Goal: Check status: Check status

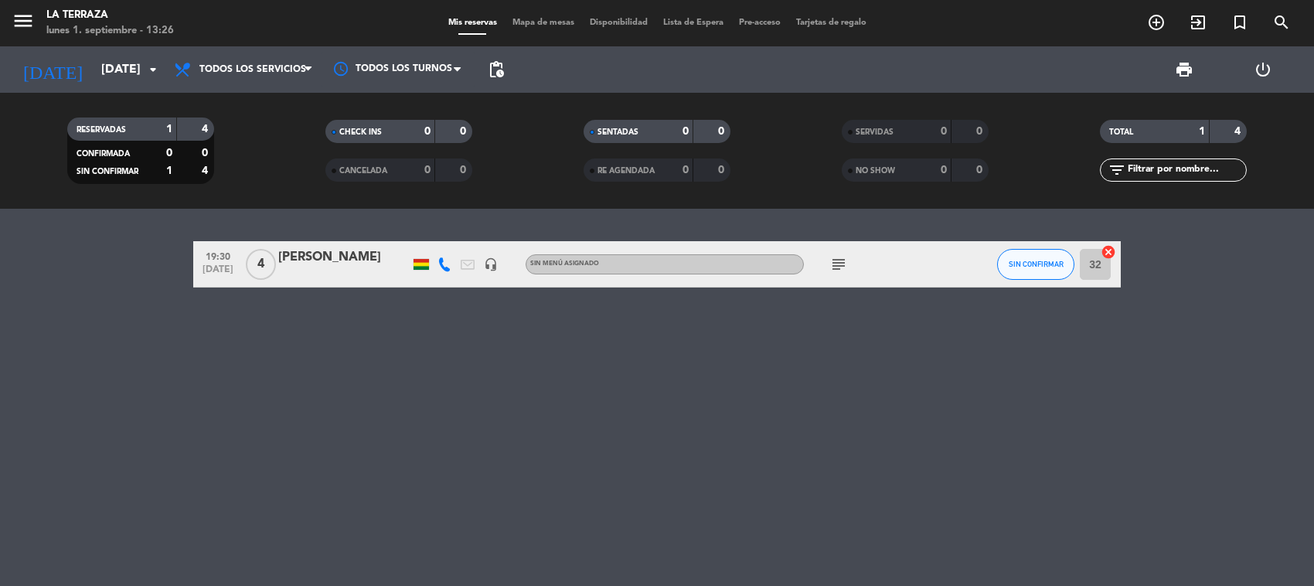
click at [135, 89] on div "today lun. 1 sep. arrow_drop_down" at bounding box center [89, 69] width 155 height 46
click at [148, 66] on icon "arrow_drop_down" at bounding box center [153, 69] width 19 height 19
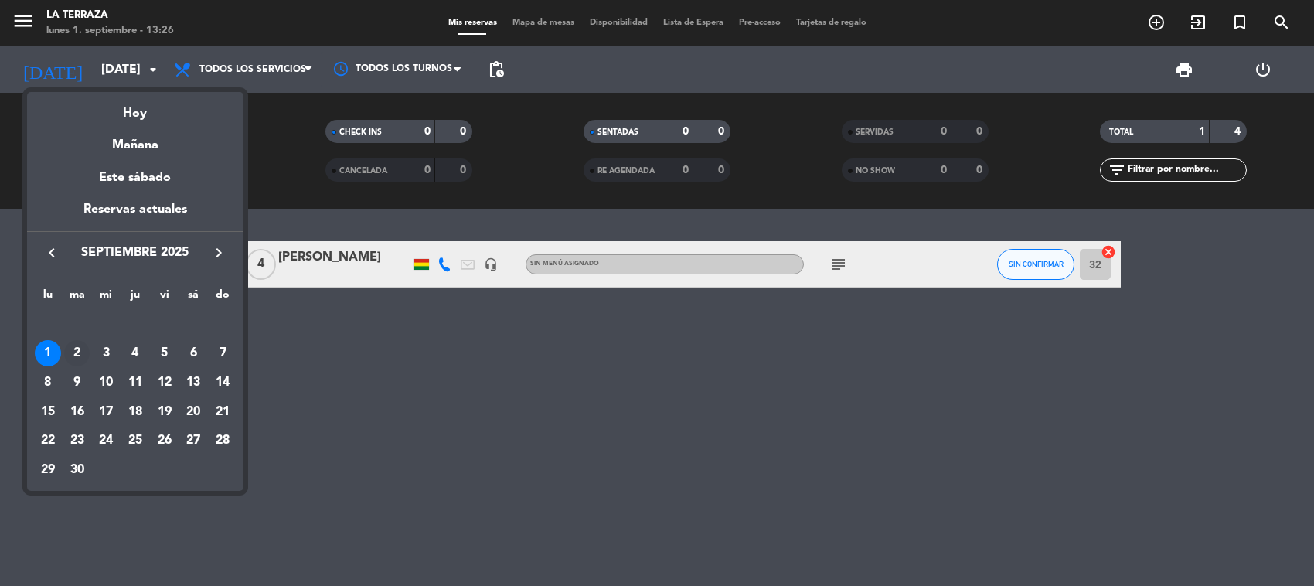
click at [76, 350] on div "2" at bounding box center [77, 353] width 26 height 26
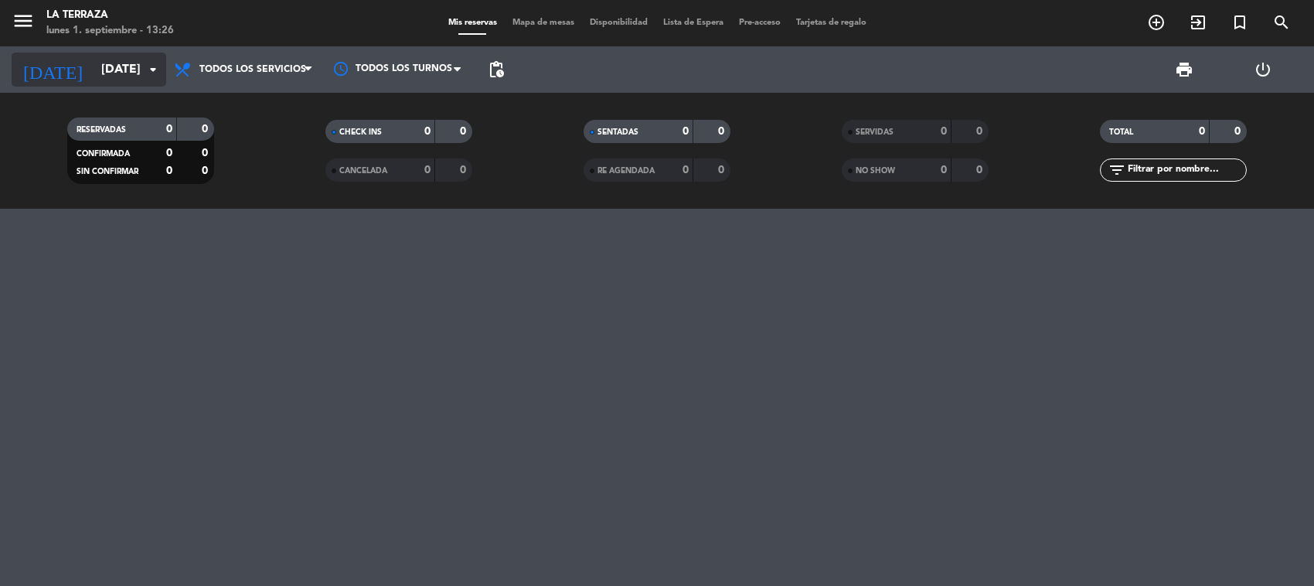
click at [128, 82] on input "mar. 2 sep." at bounding box center [175, 70] width 163 height 30
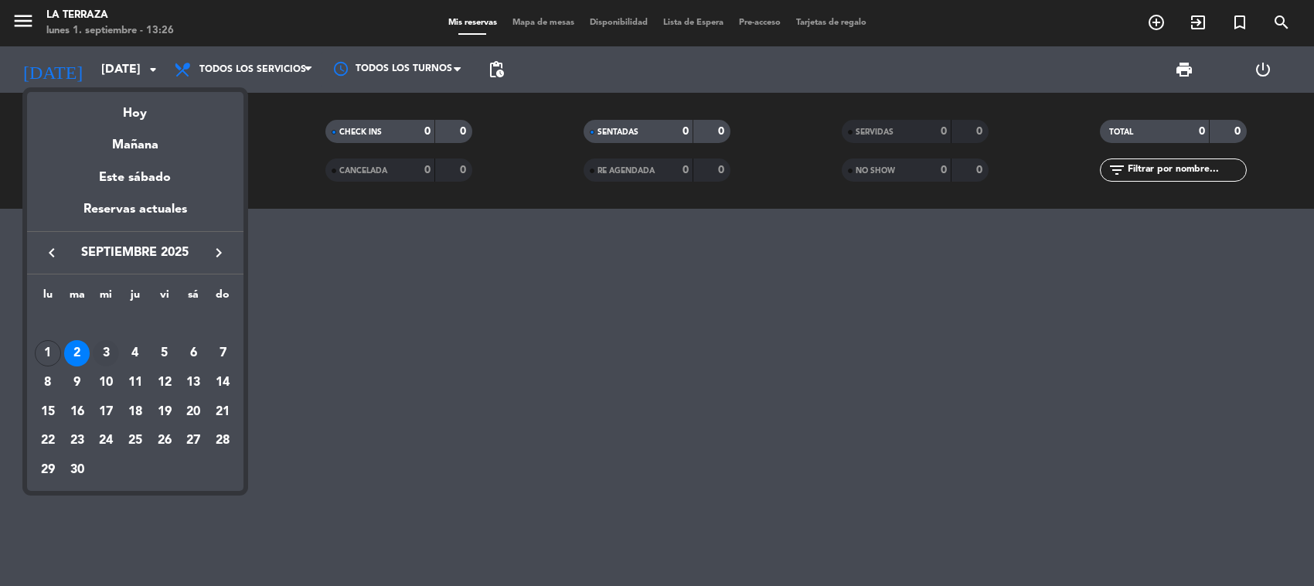
click at [111, 349] on div "3" at bounding box center [106, 353] width 26 height 26
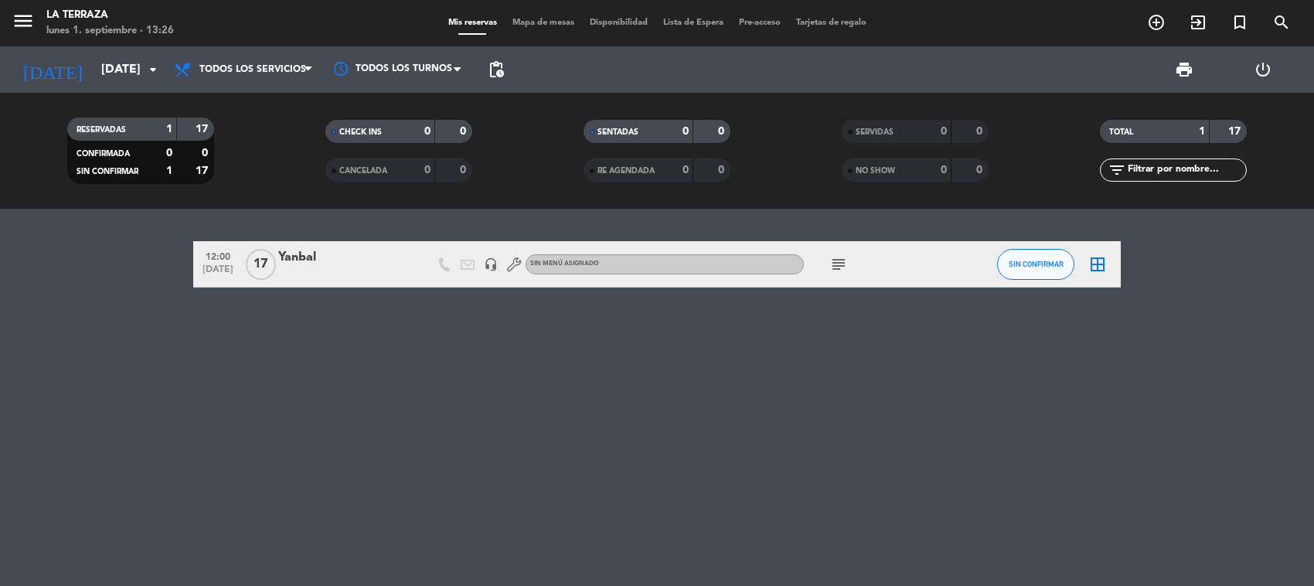
click at [837, 271] on icon "subject" at bounding box center [839, 264] width 19 height 19
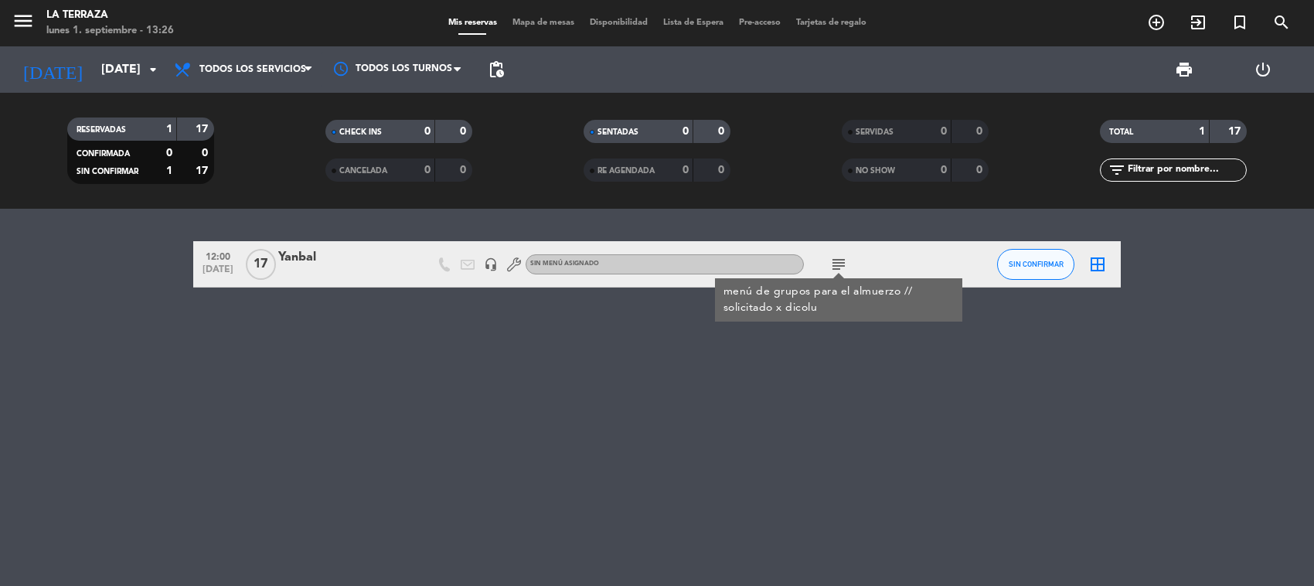
drag, startPoint x: 736, startPoint y: 360, endPoint x: 373, endPoint y: 276, distance: 372.9
click at [715, 360] on div "12:00 sep. 3 17 Yanbal headset_mic Sin menú asignado subject menú de grupos par…" at bounding box center [657, 397] width 1314 height 377
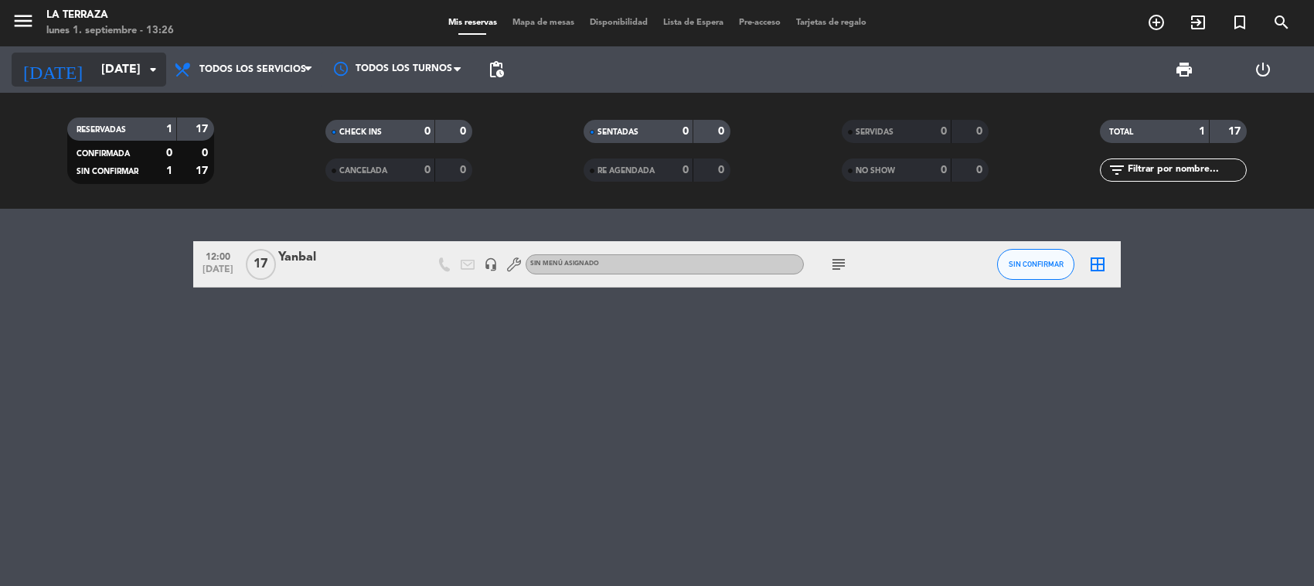
click at [102, 62] on input "mié. 3 sep." at bounding box center [175, 70] width 163 height 30
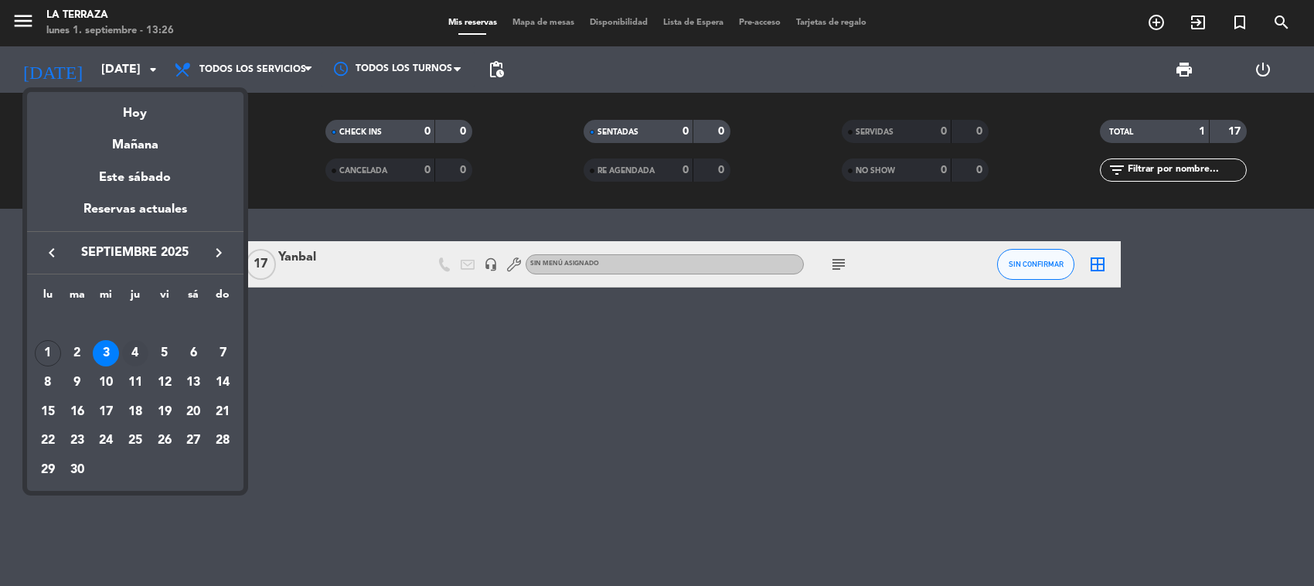
click at [133, 345] on div "4" at bounding box center [135, 353] width 26 height 26
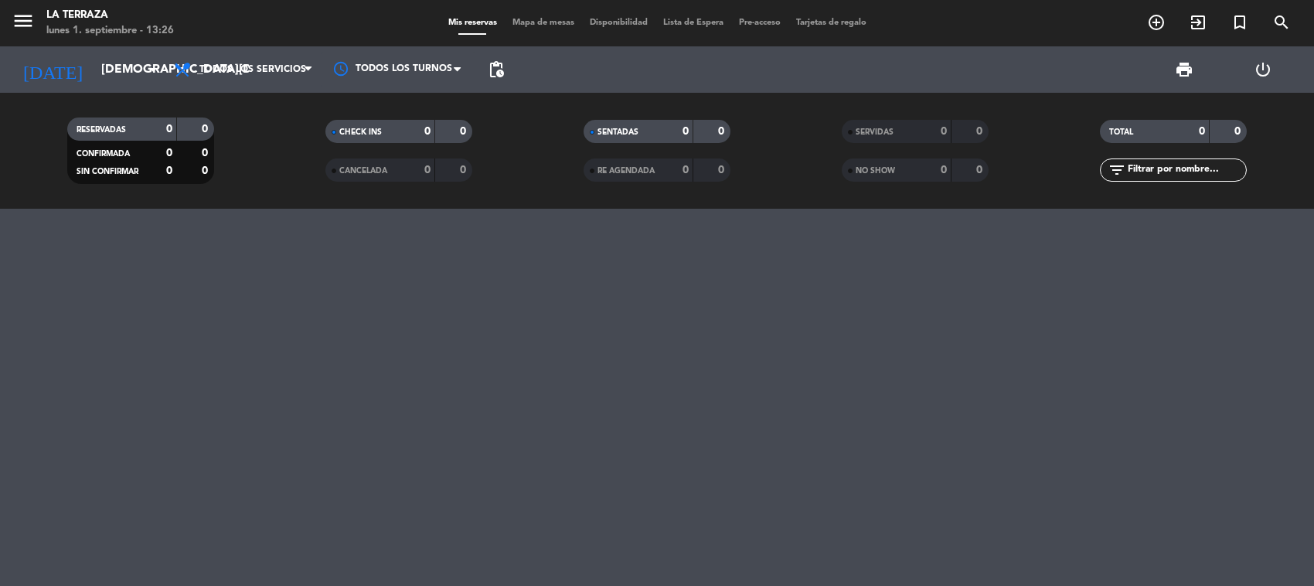
click at [118, 45] on div "menu La Terraza lunes 1. septiembre - 13:26 Mis reservas Mapa de mesas Disponib…" at bounding box center [657, 23] width 1314 height 46
click at [128, 66] on input "jue. 4 sep." at bounding box center [175, 70] width 163 height 30
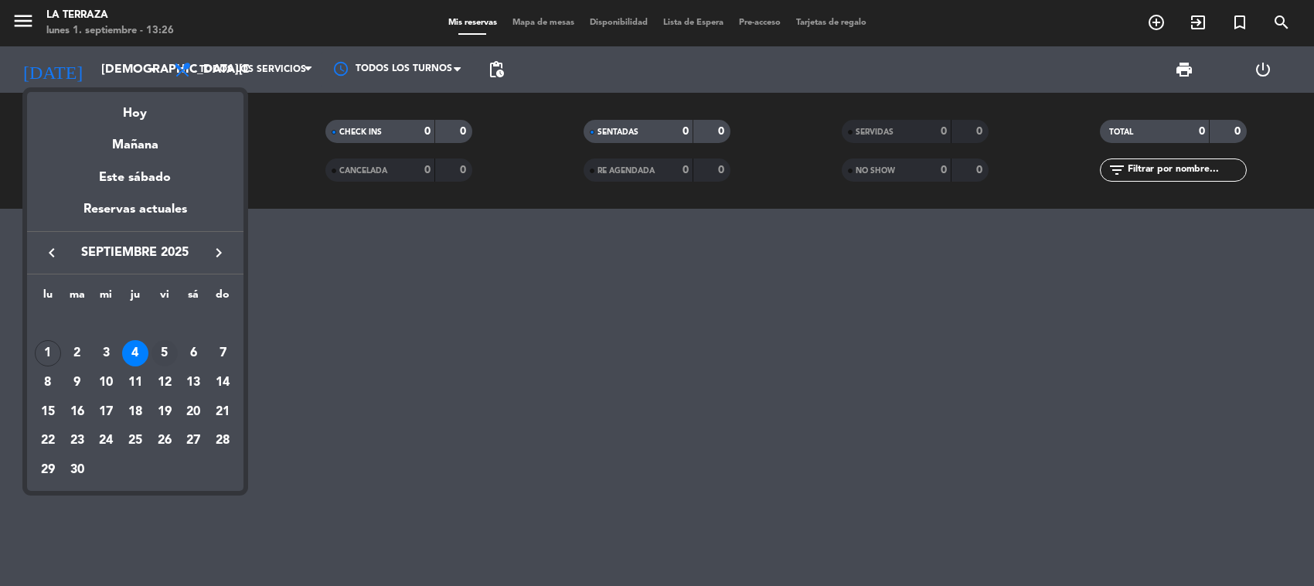
click at [165, 343] on div "5" at bounding box center [165, 353] width 26 height 26
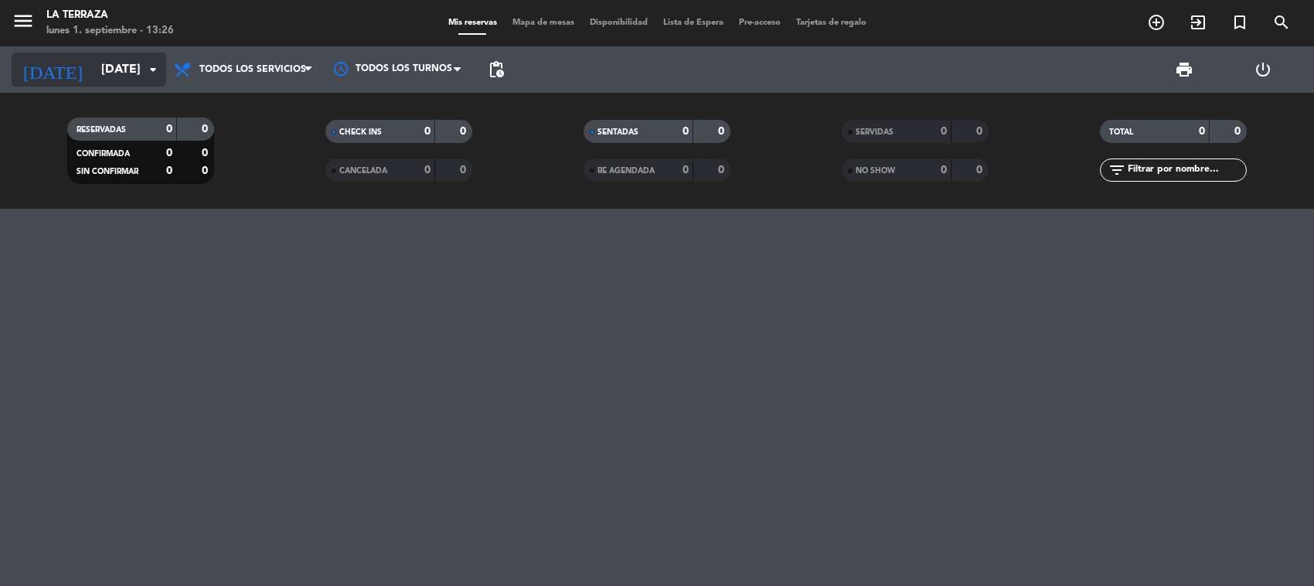
click at [128, 66] on input "vie. 5 sep." at bounding box center [175, 70] width 163 height 30
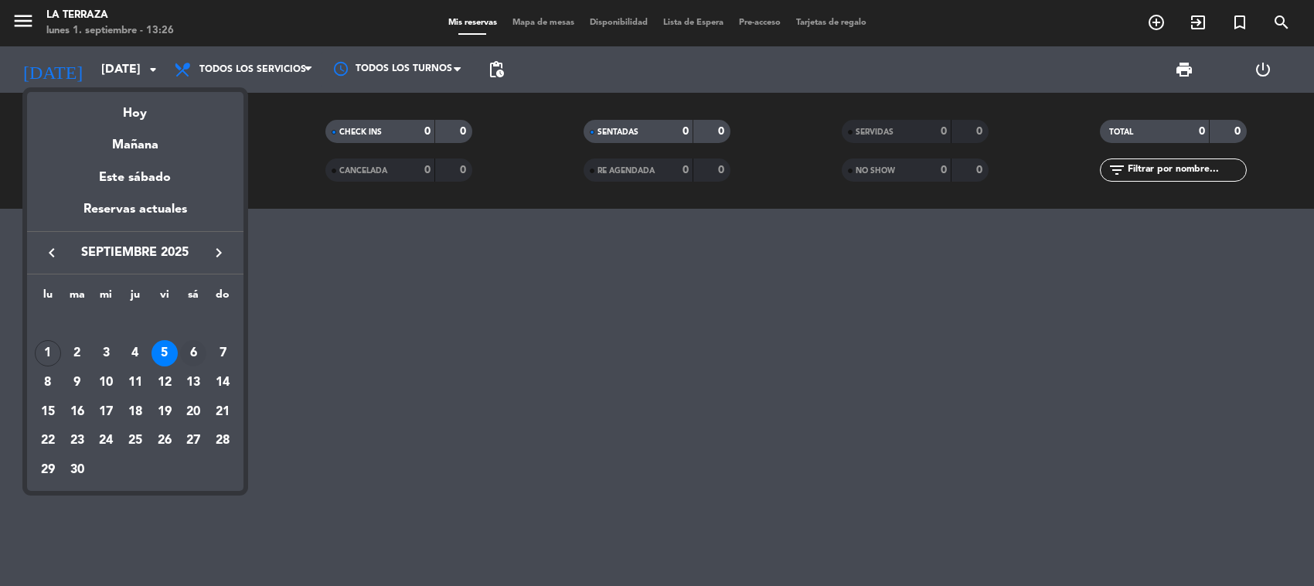
click at [193, 344] on div "6" at bounding box center [193, 353] width 26 height 26
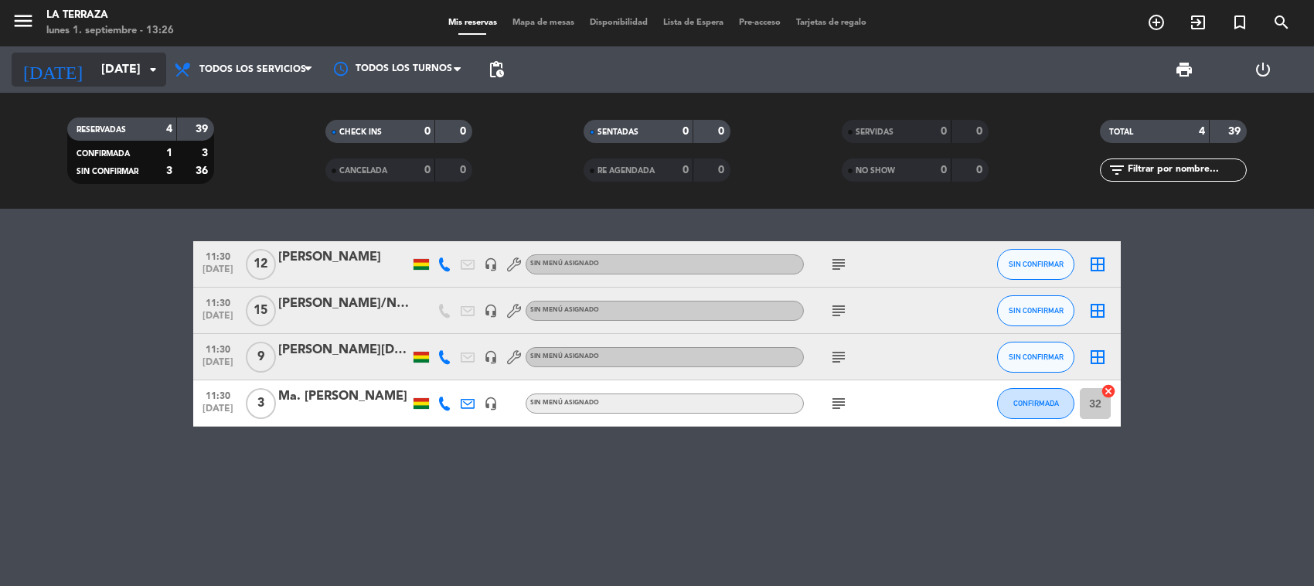
click at [144, 58] on input "sáb. 6 sep." at bounding box center [175, 70] width 163 height 30
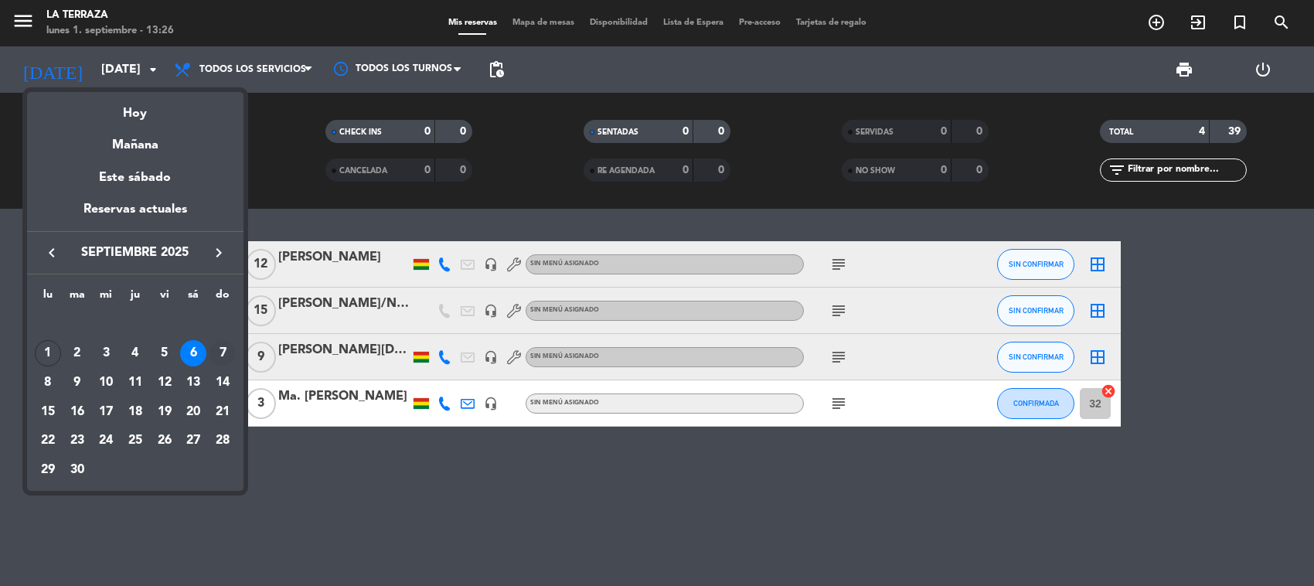
click at [213, 349] on div "7" at bounding box center [223, 353] width 26 height 26
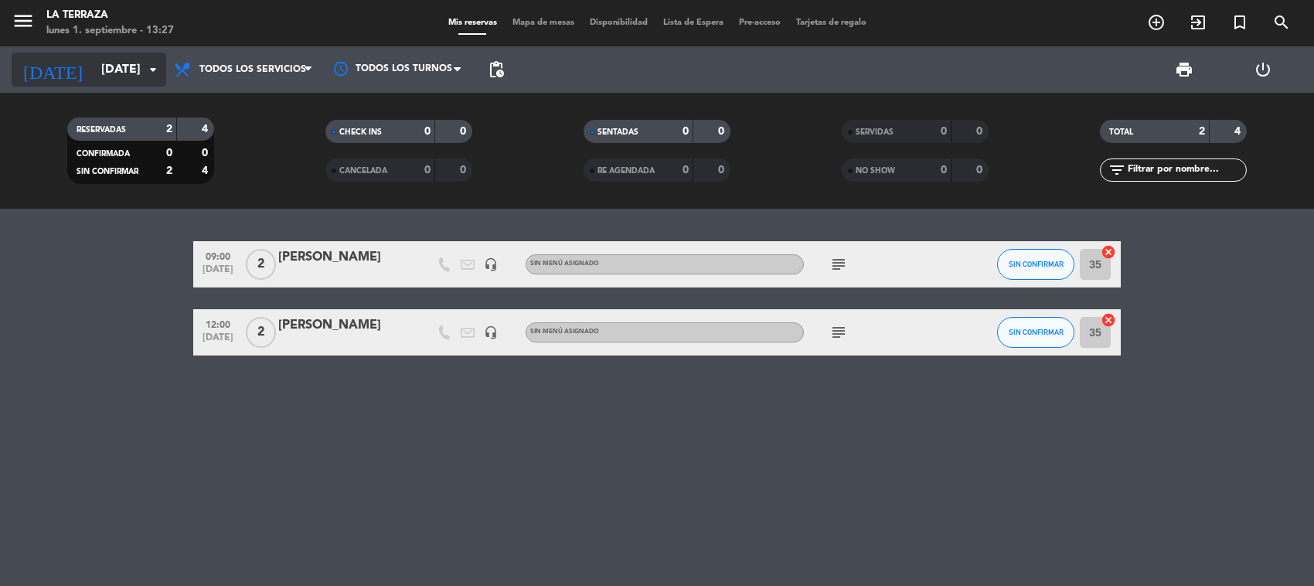
click at [124, 76] on input "dom. 7 sep." at bounding box center [175, 70] width 163 height 30
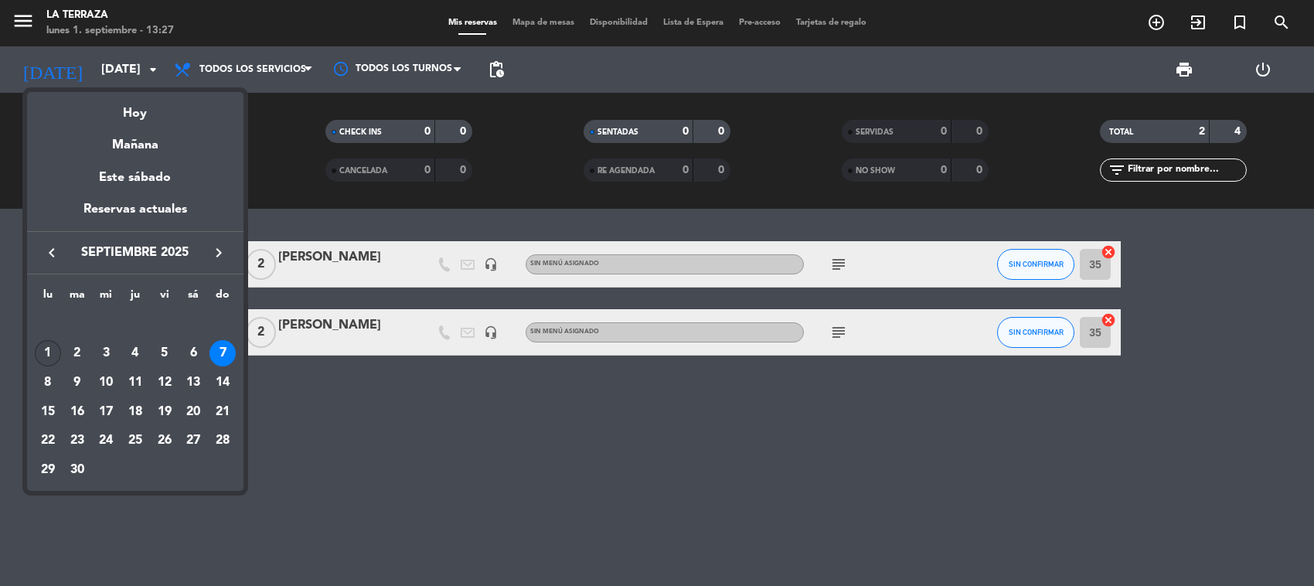
click at [53, 352] on div "1" at bounding box center [48, 353] width 26 height 26
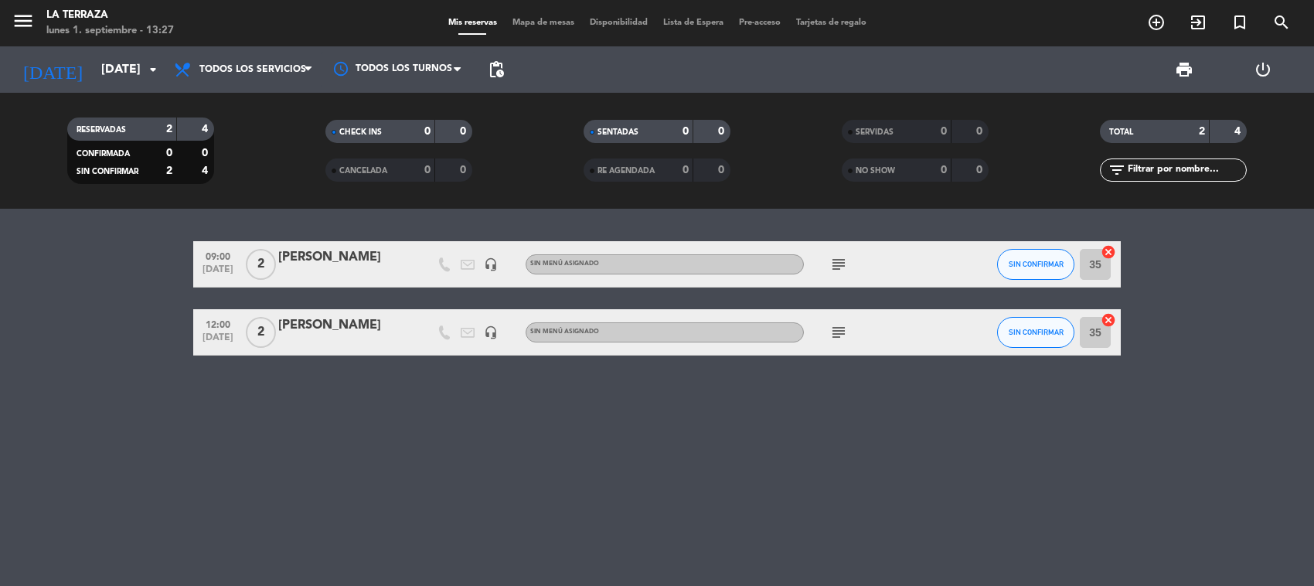
type input "lun. [DATE]"
